Goal: Find specific page/section: Find specific page/section

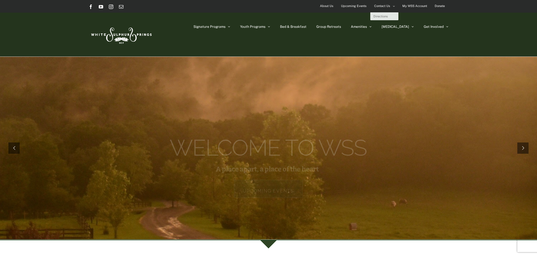
click at [392, 5] on link "Contact Us" at bounding box center [385, 6] width 28 height 12
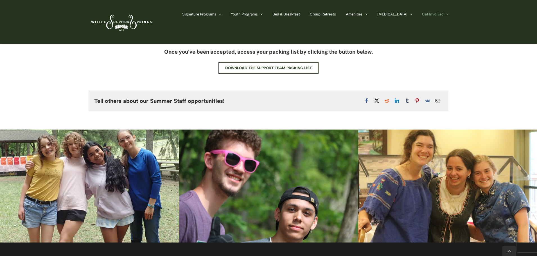
scroll to position [1544, 0]
